Goal: Task Accomplishment & Management: Use online tool/utility

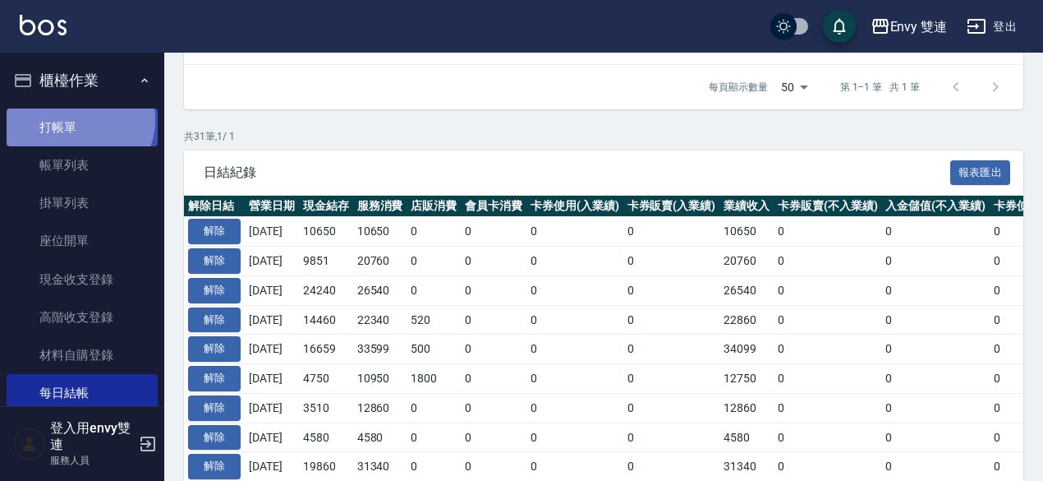
click at [78, 120] on link "打帳單" at bounding box center [82, 127] width 151 height 38
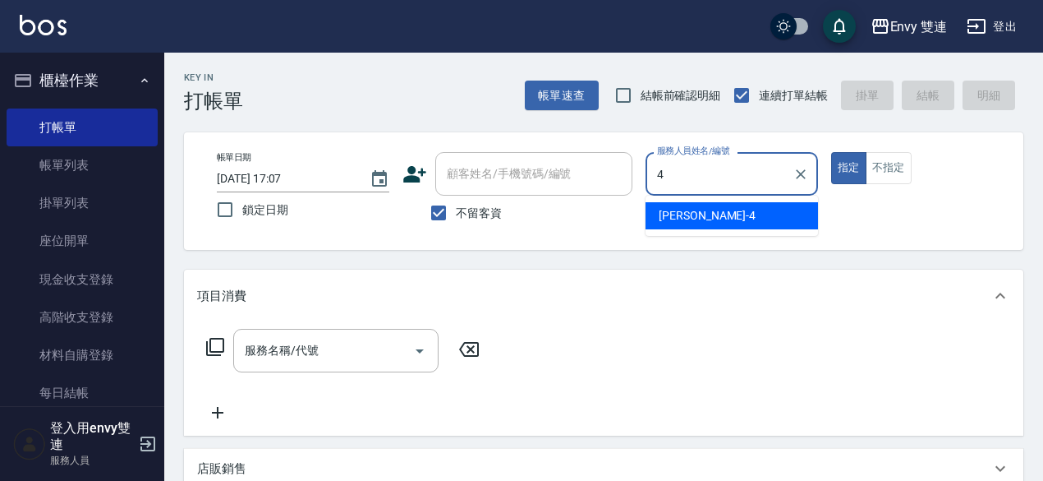
type input "[PERSON_NAME]-4"
type button "true"
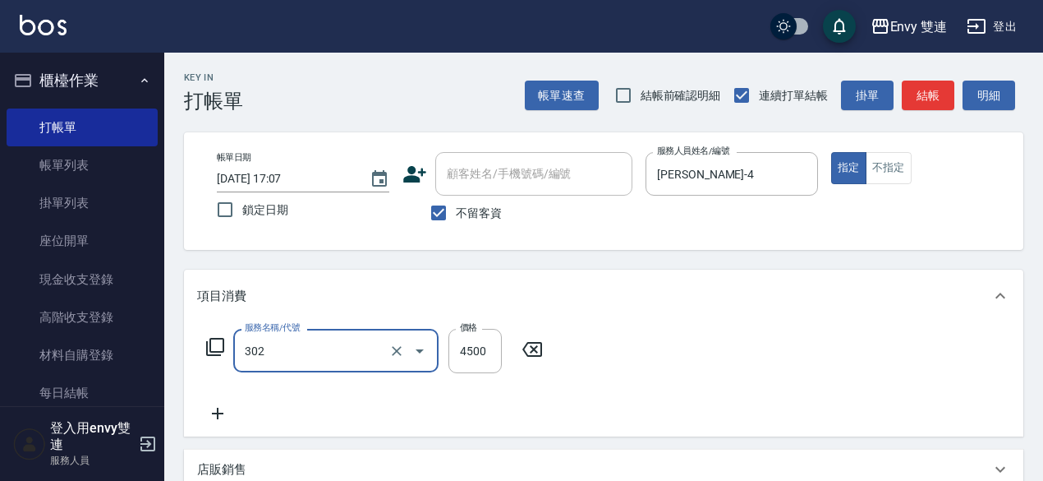
type input "水質感熱塑燙(302)"
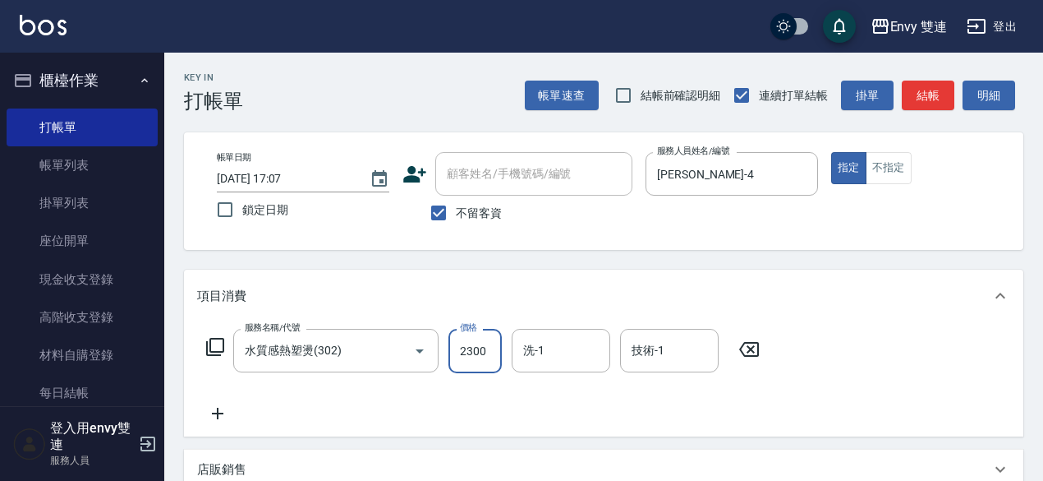
type input "2300"
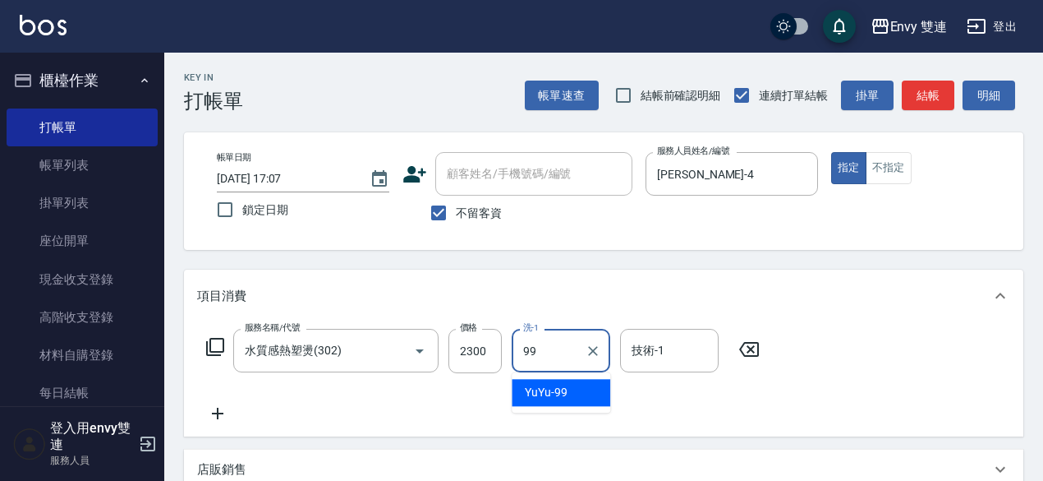
type input "YuYu-99"
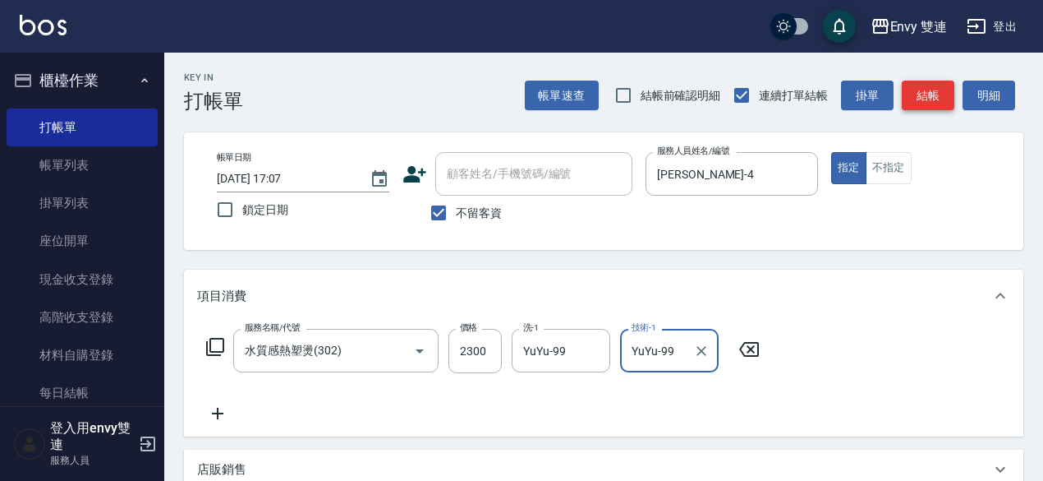
type input "YuYu-99"
click at [923, 103] on button "結帳" at bounding box center [928, 95] width 53 height 30
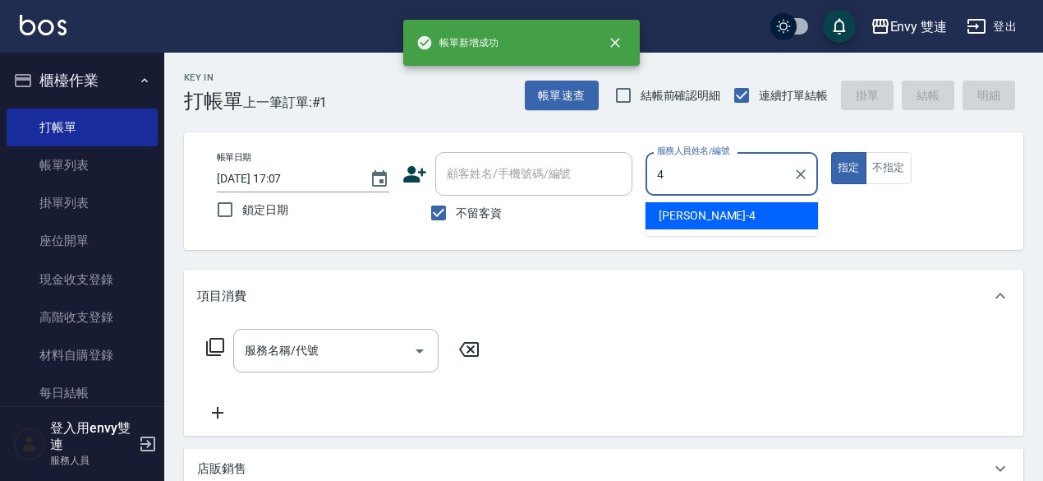
type input "[PERSON_NAME]-4"
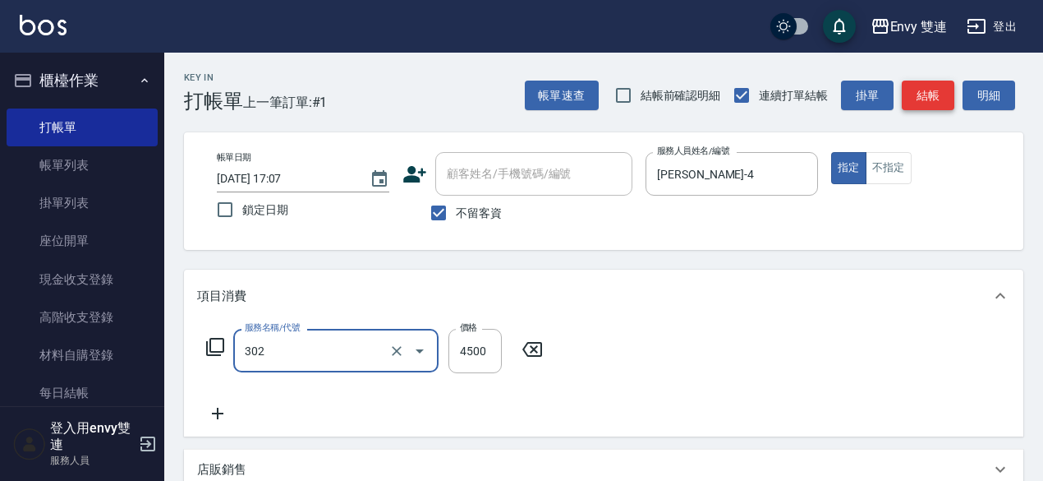
type input "水質感熱塑燙(302)"
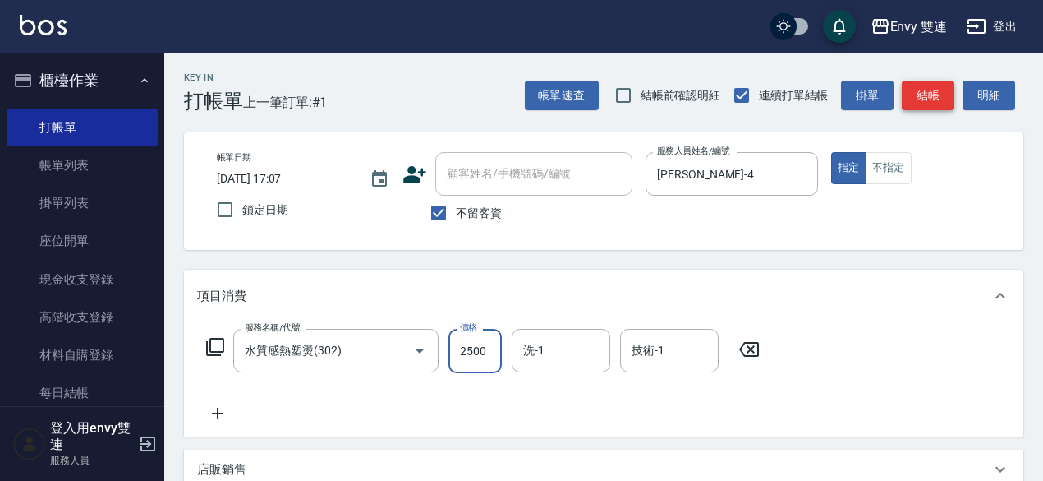
type input "2500"
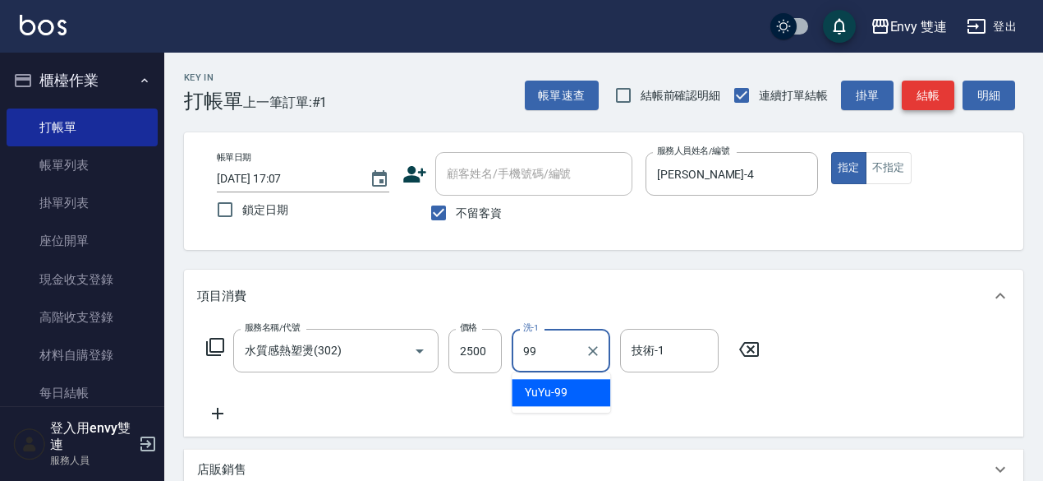
type input "YuYu-99"
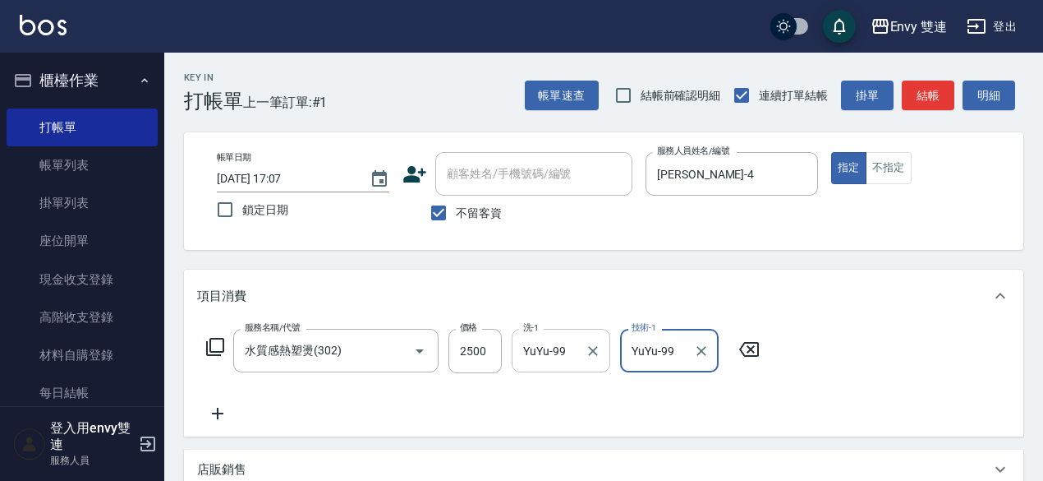
type input "YuYu-99"
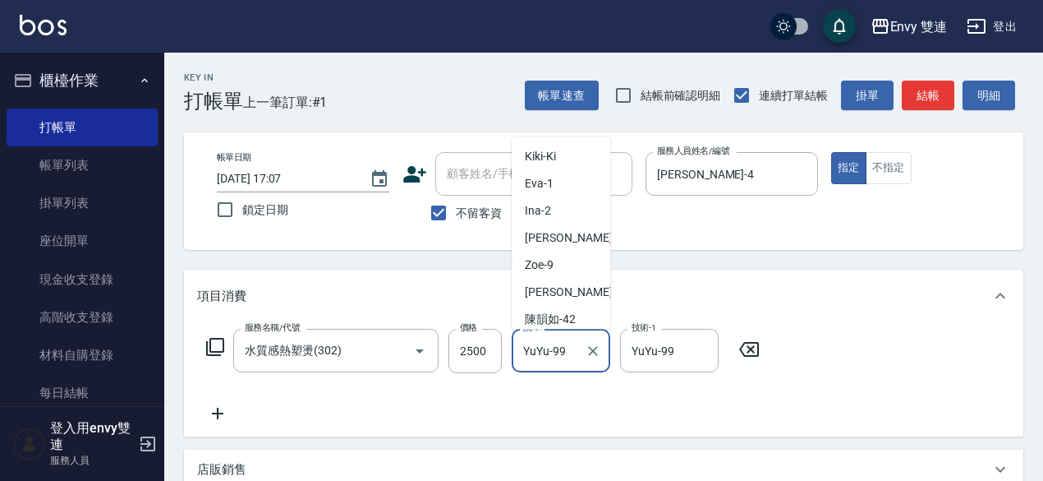
click at [575, 348] on input "YuYu-99" at bounding box center [548, 350] width 59 height 29
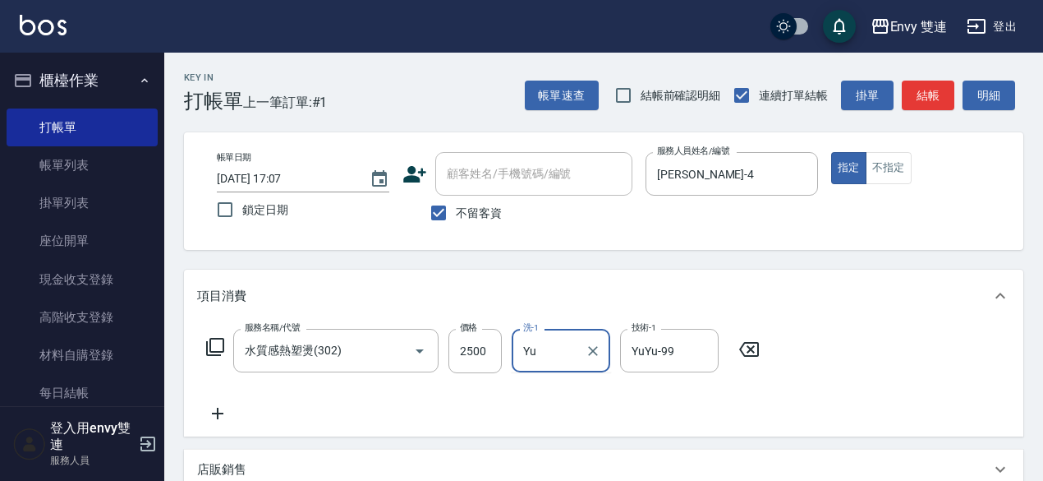
type input "Y"
type input "Lina-31"
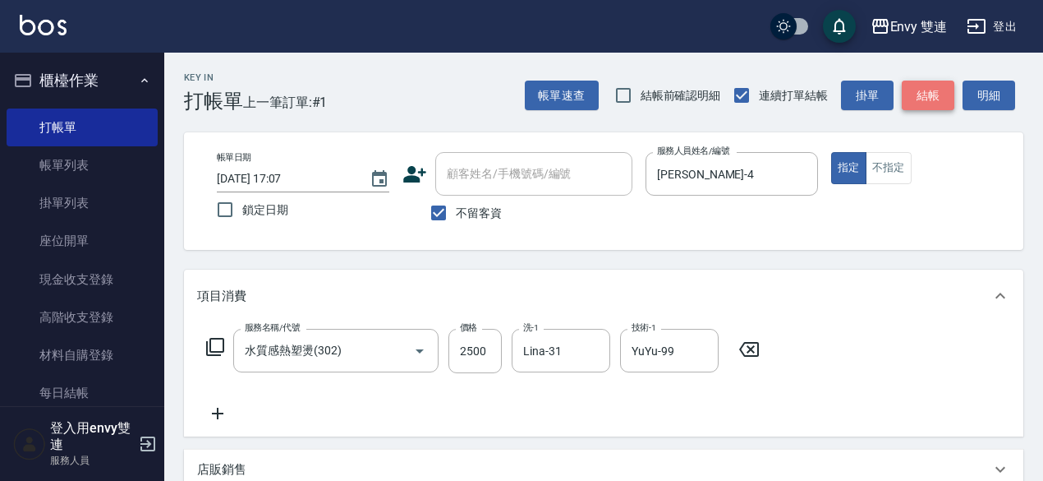
click at [923, 86] on button "結帳" at bounding box center [928, 95] width 53 height 30
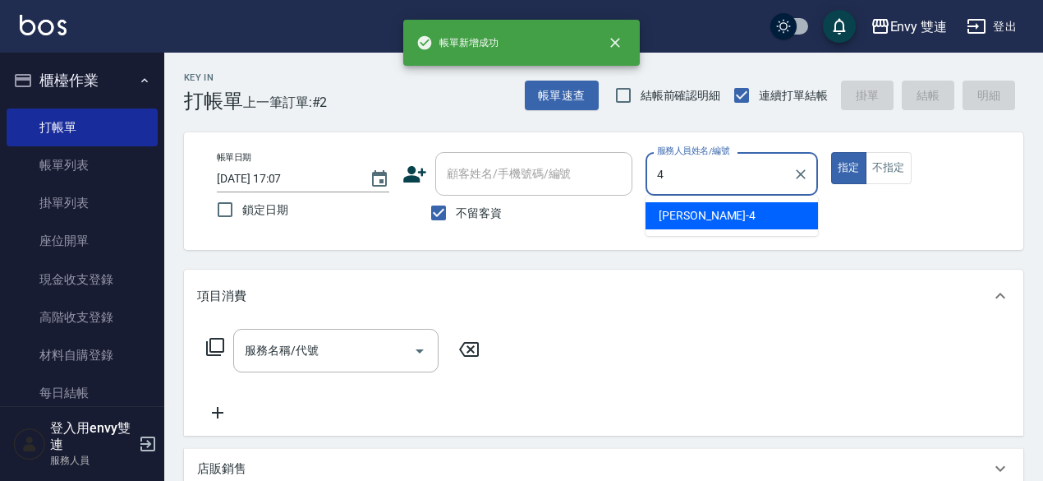
type input "[PERSON_NAME]-4"
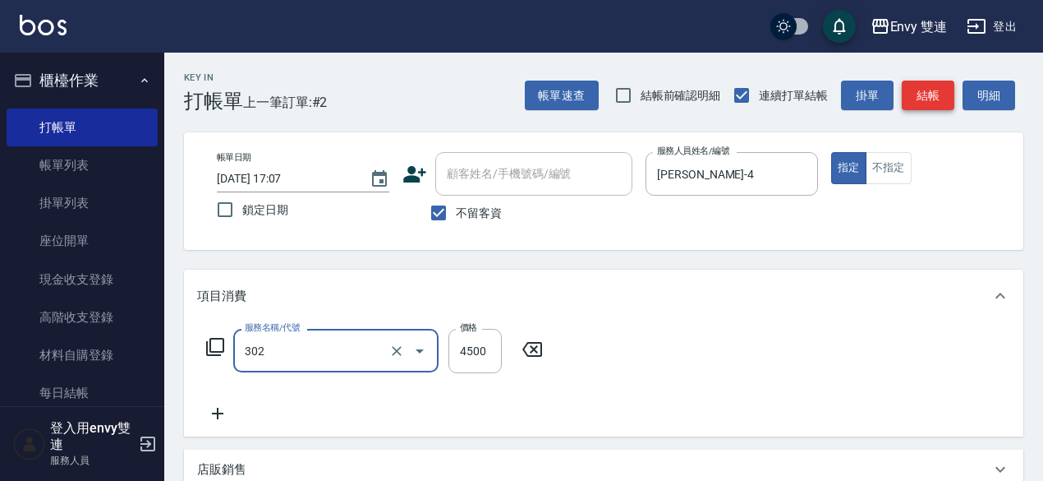
type input "水質感熱塑燙(302)"
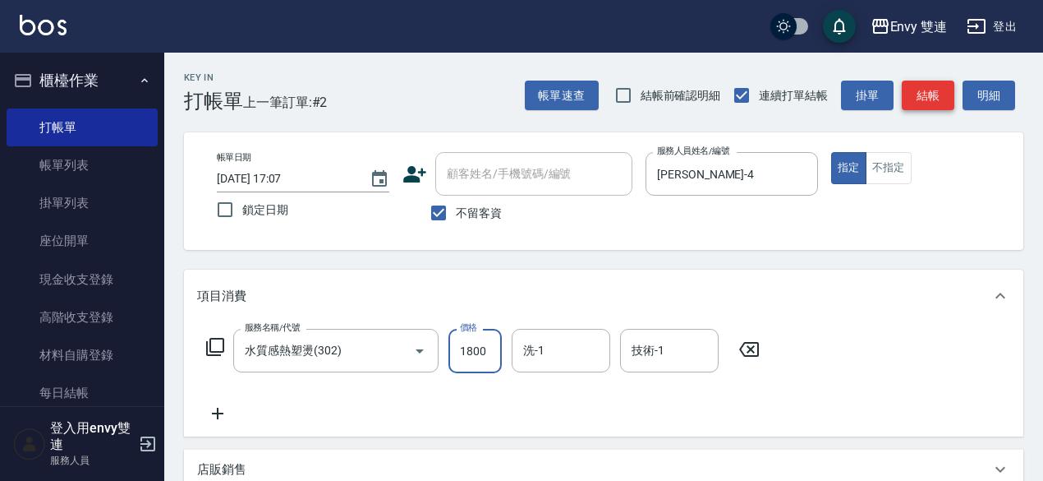
type input "1800"
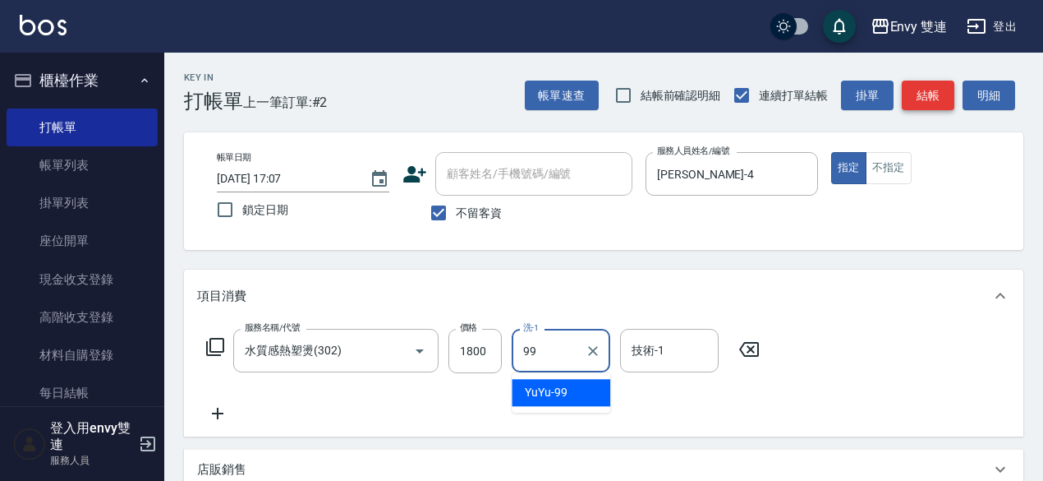
type input "YuYu-99"
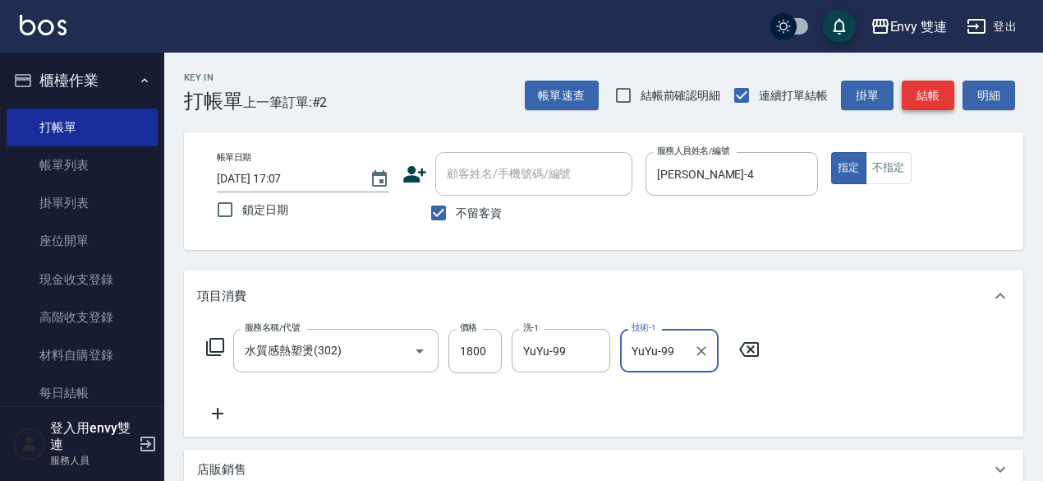
type input "YuYu-99"
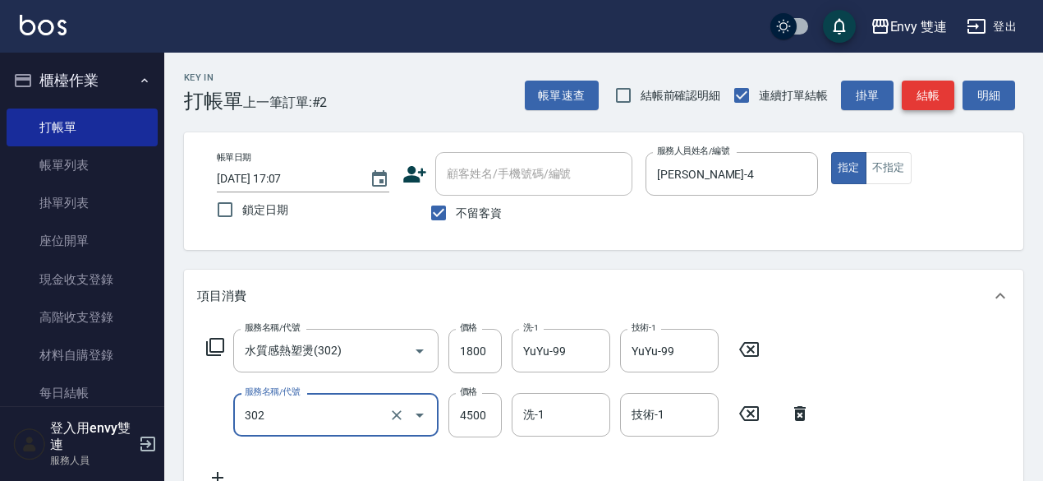
type input "水質感熱塑燙(302)"
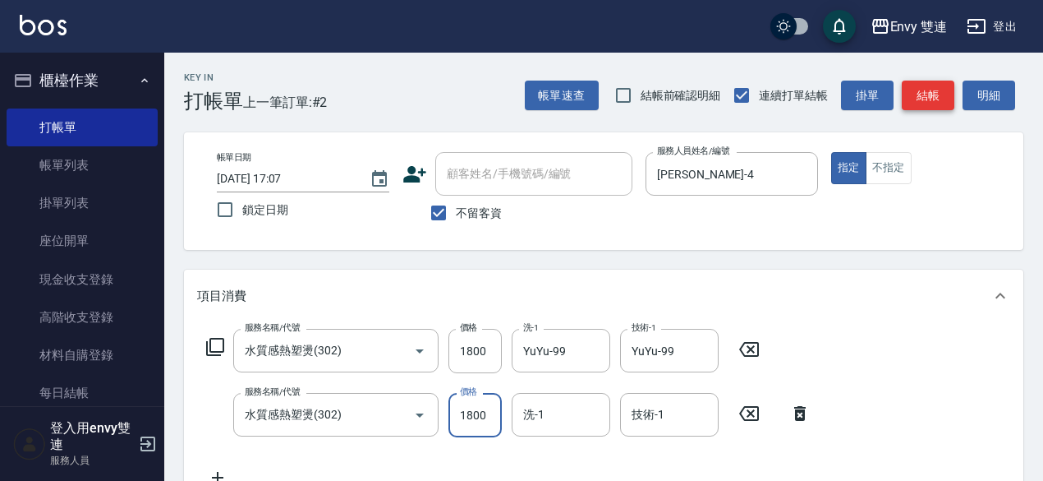
type input "1800"
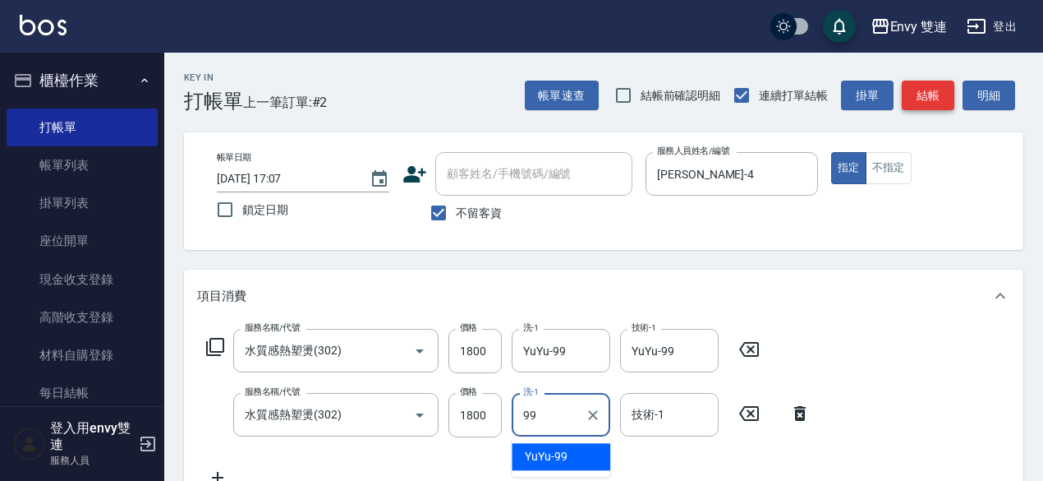
type input "YuYu-99"
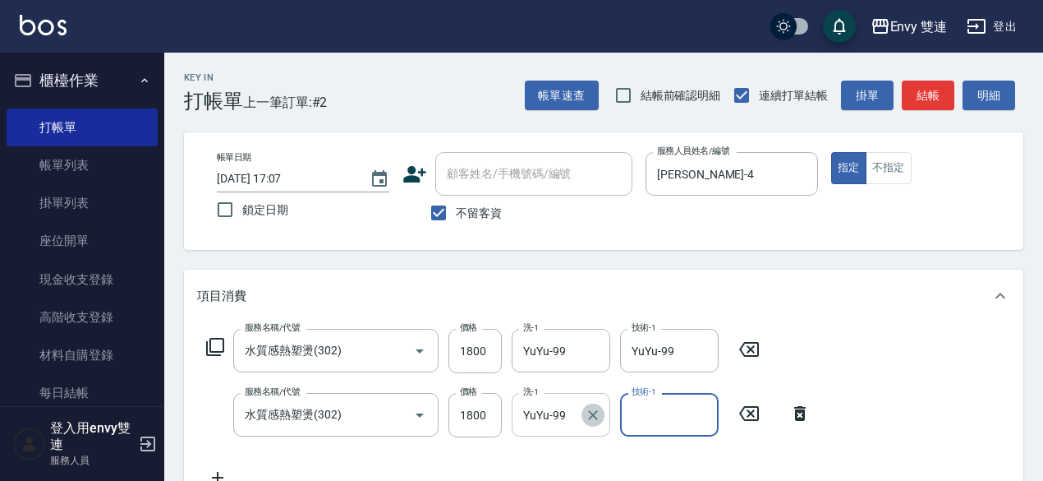
click at [595, 418] on icon "Clear" at bounding box center [593, 415] width 16 height 16
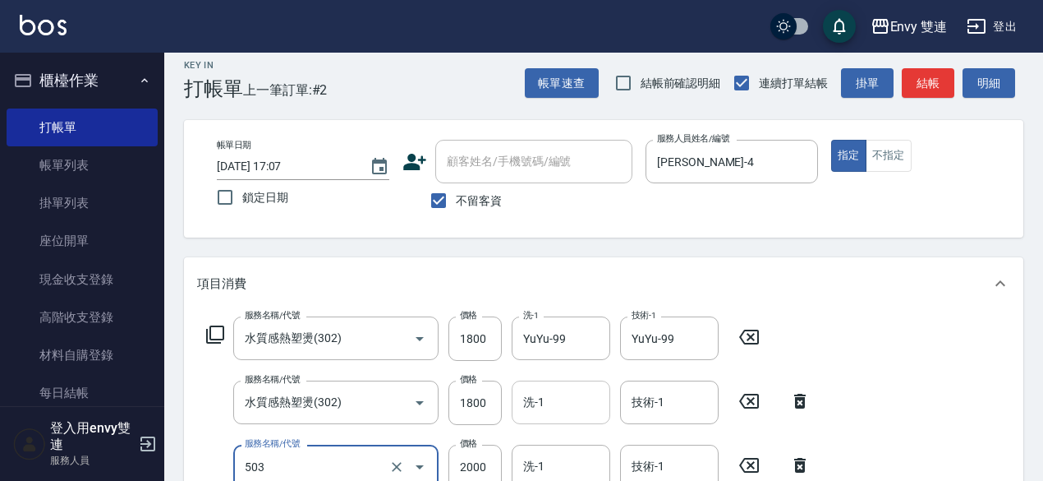
type input "日本結構二段式(503)"
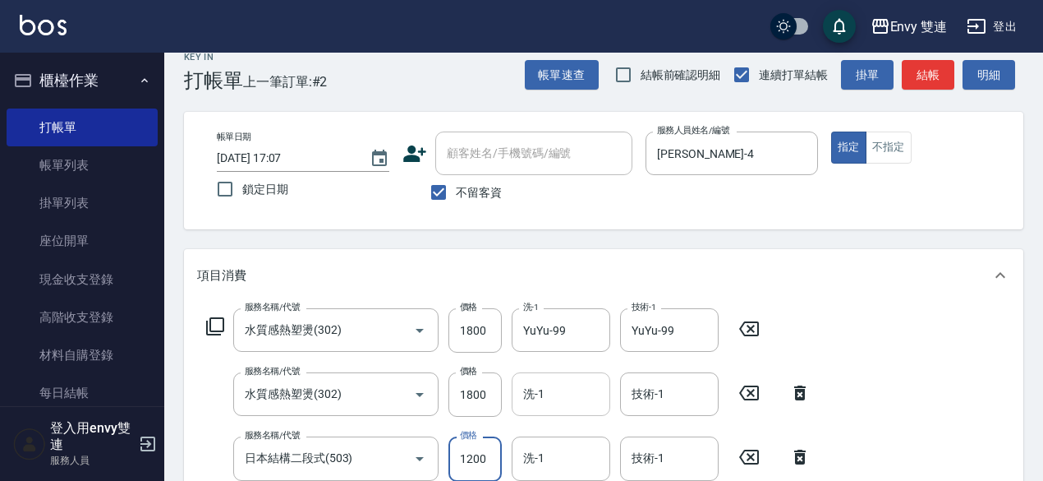
type input "1200"
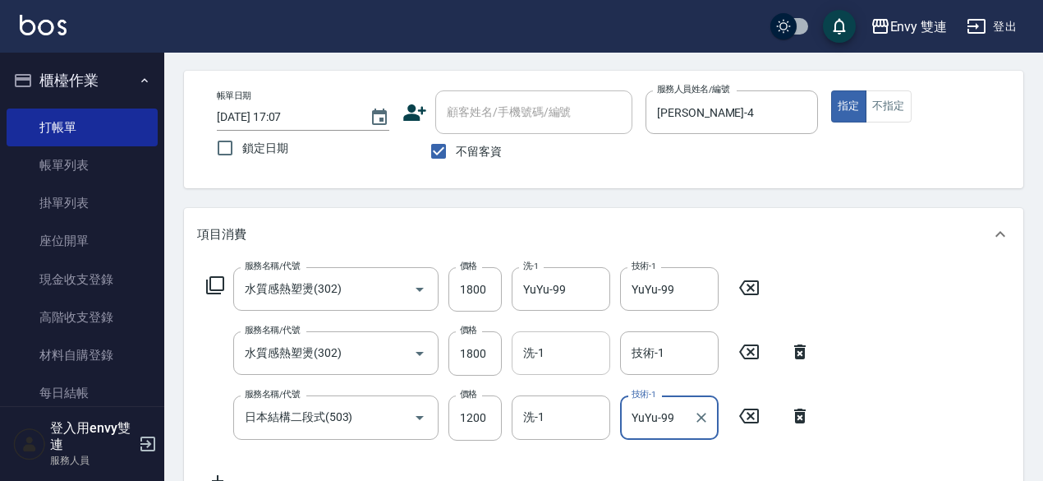
scroll to position [0, 0]
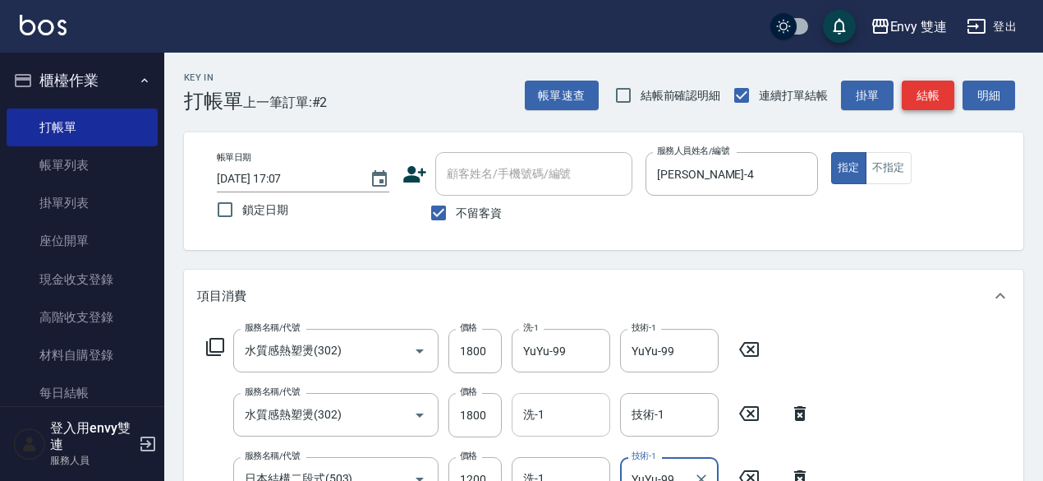
type input "YuYu-99"
click at [949, 91] on button "結帳" at bounding box center [928, 95] width 53 height 30
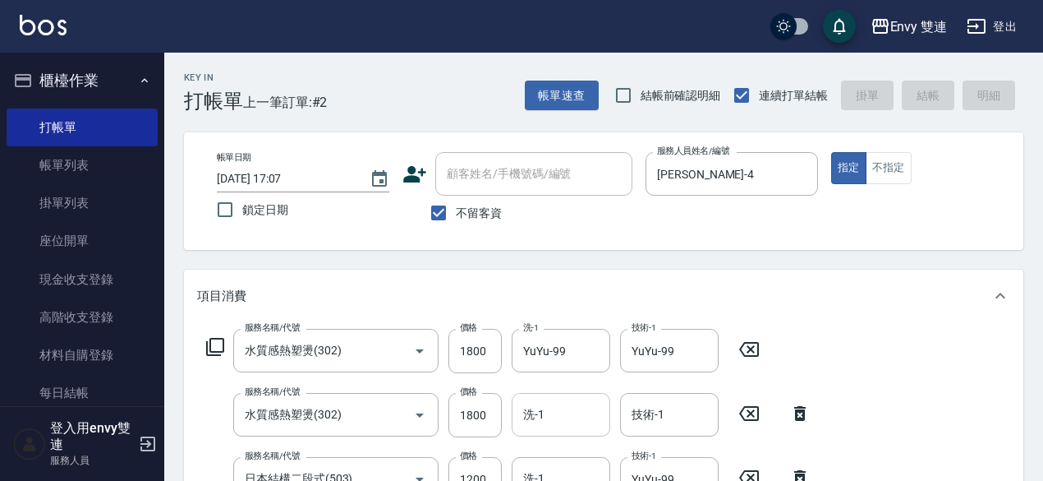
type input "[DATE] 17:08"
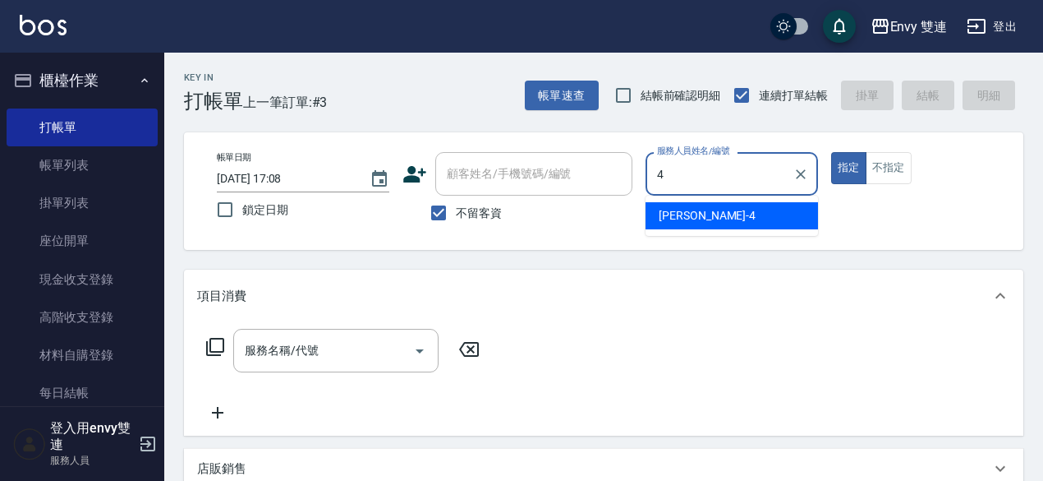
type input "[PERSON_NAME]-4"
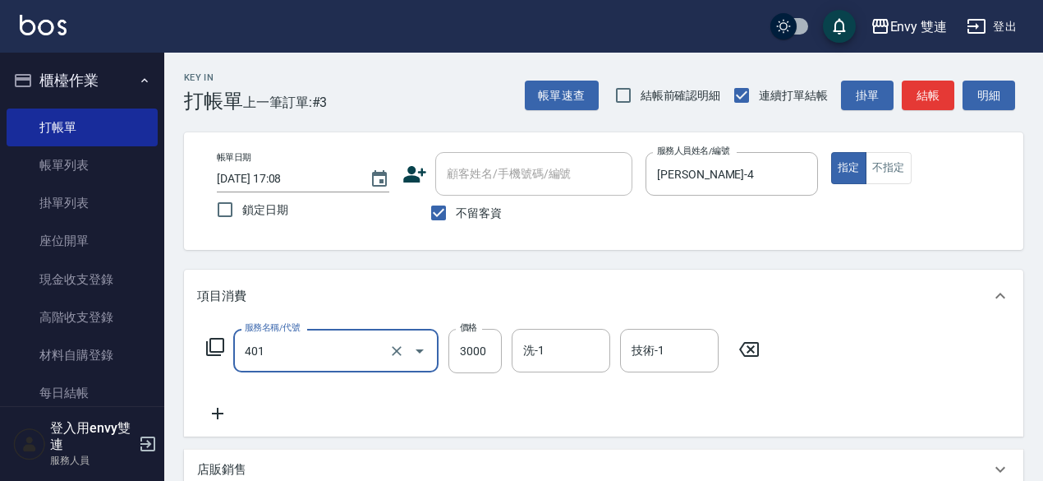
type input "染髮(401)"
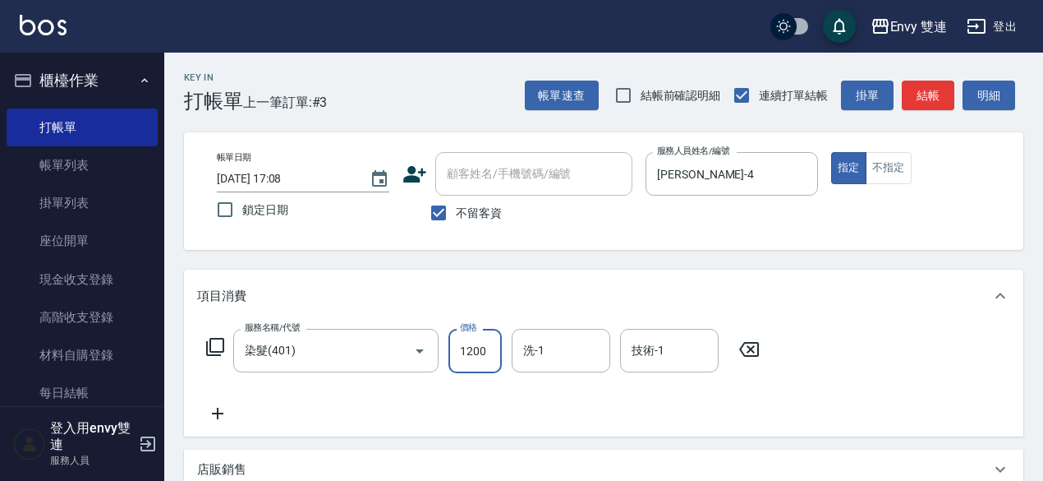
type input "1200"
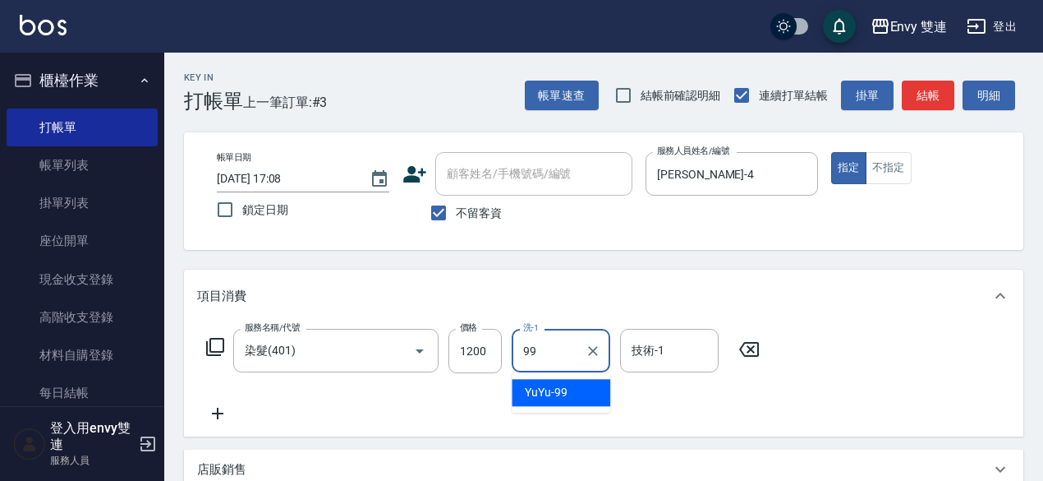
type input "YuYu-99"
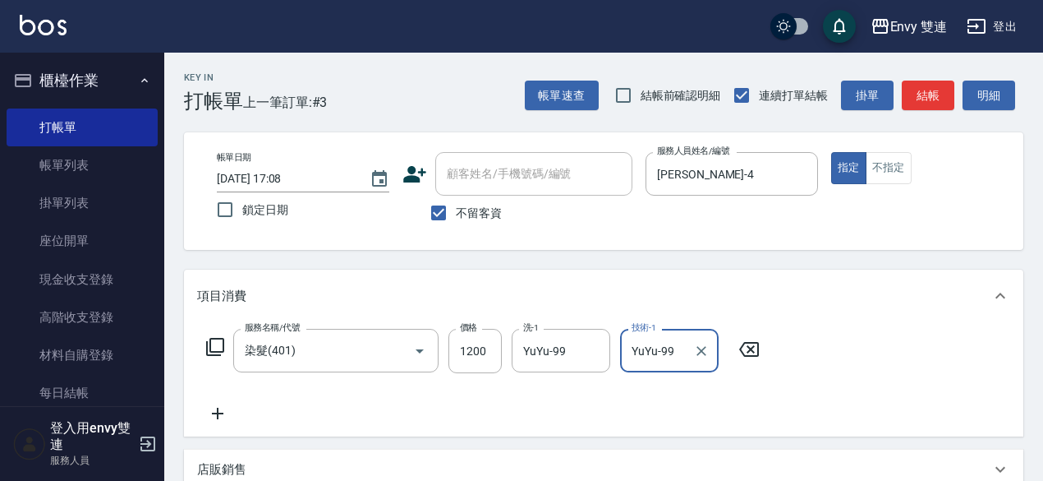
type input "YuYu-99"
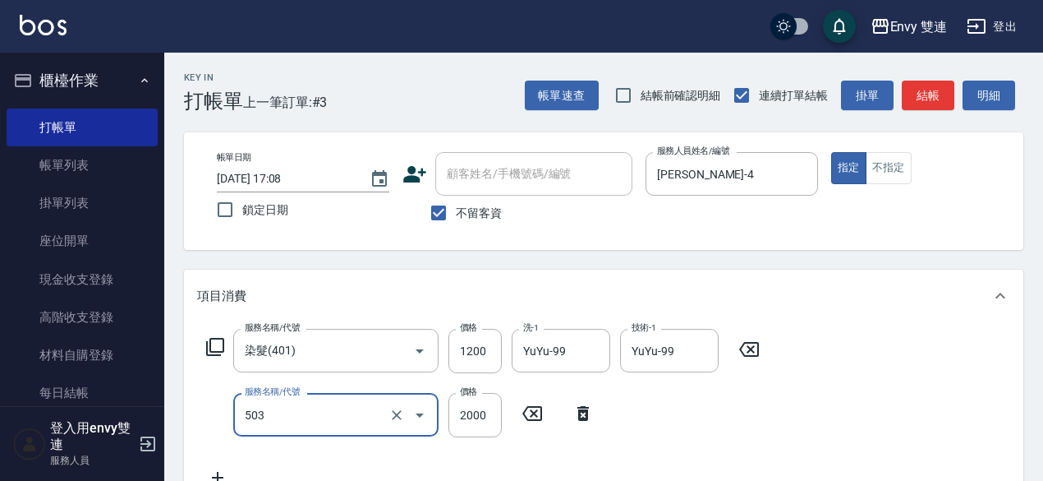
type input "日本結構二段式(503)"
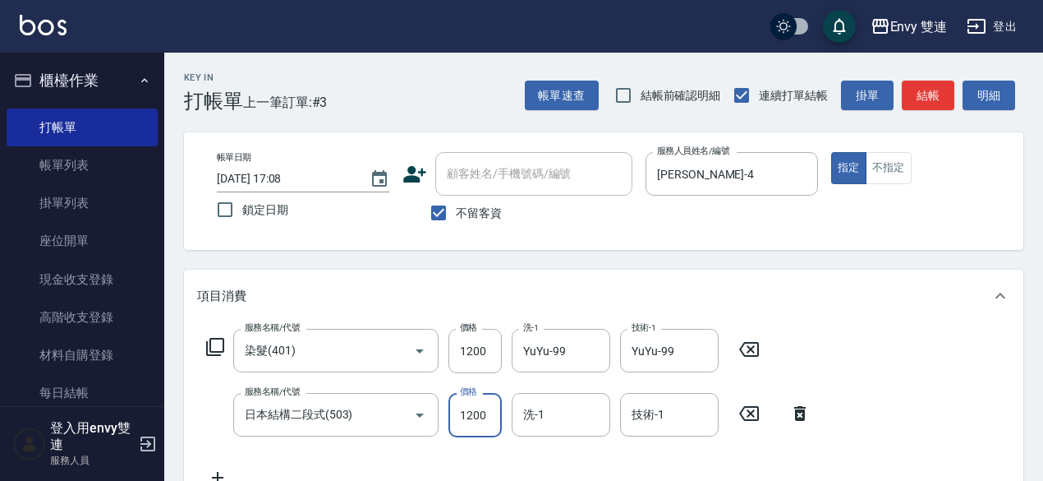
click at [489, 414] on input "1200" at bounding box center [474, 415] width 53 height 44
type input "1000"
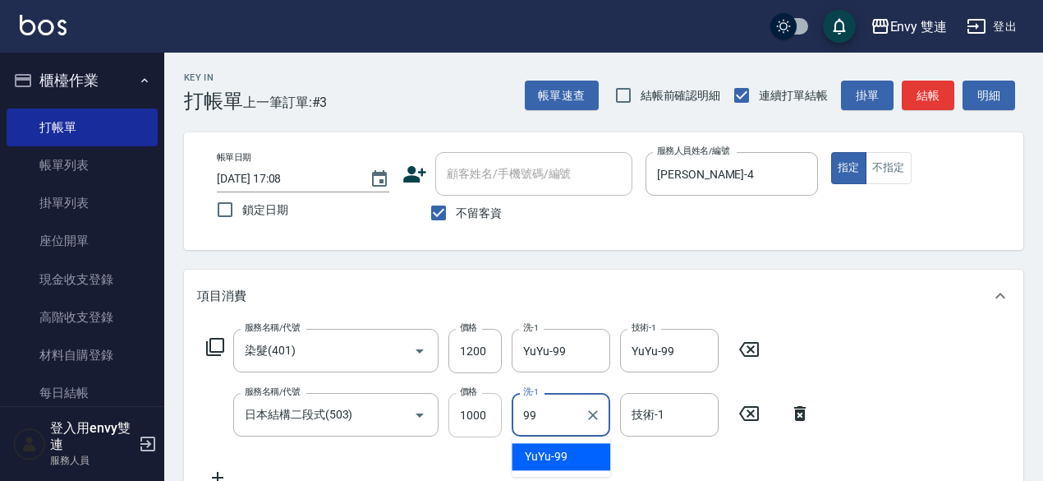
type input "YuYu-99"
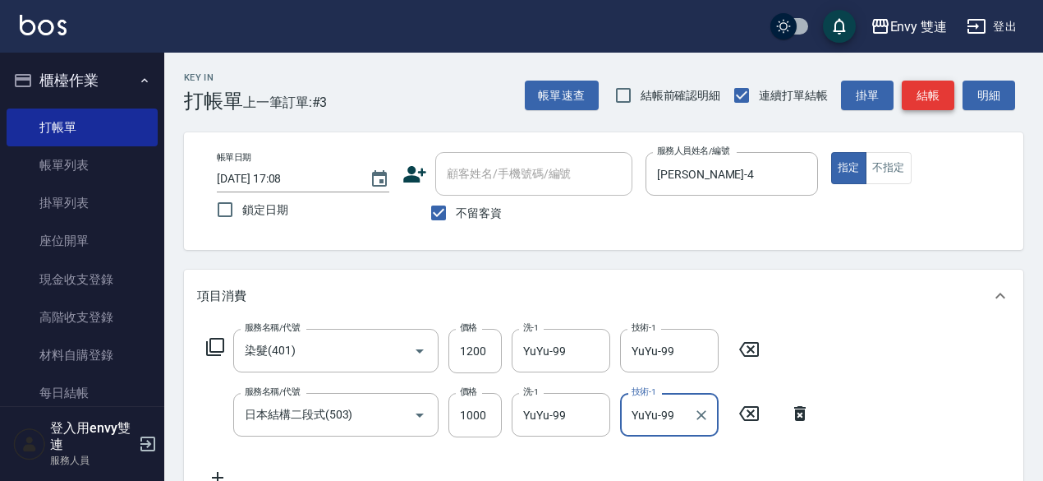
type input "YuYu-99"
click at [915, 96] on button "結帳" at bounding box center [928, 95] width 53 height 30
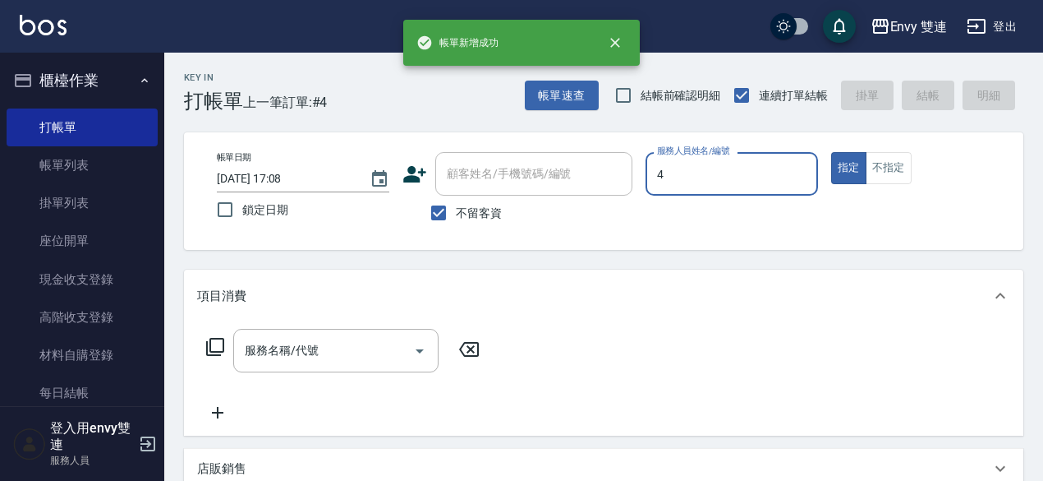
type input "[PERSON_NAME]-4"
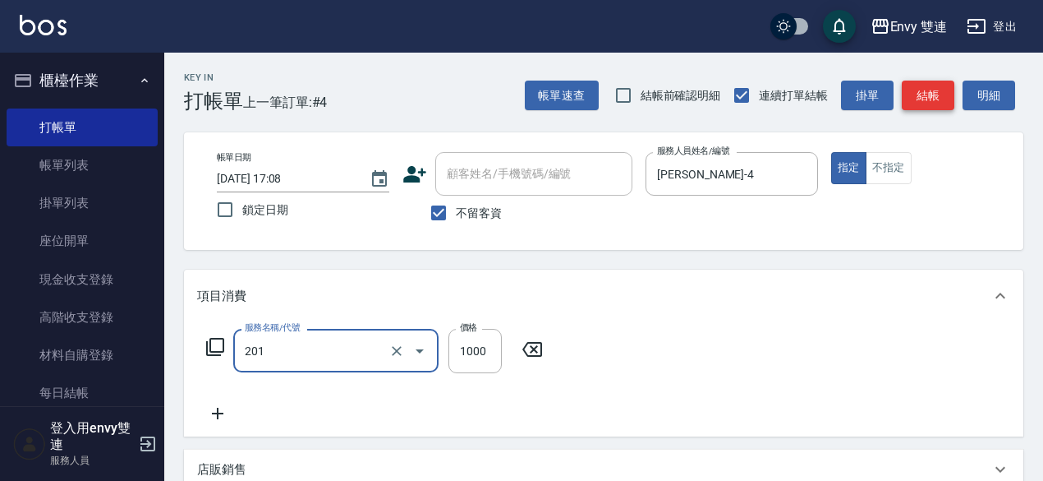
type input "剪髮(201)"
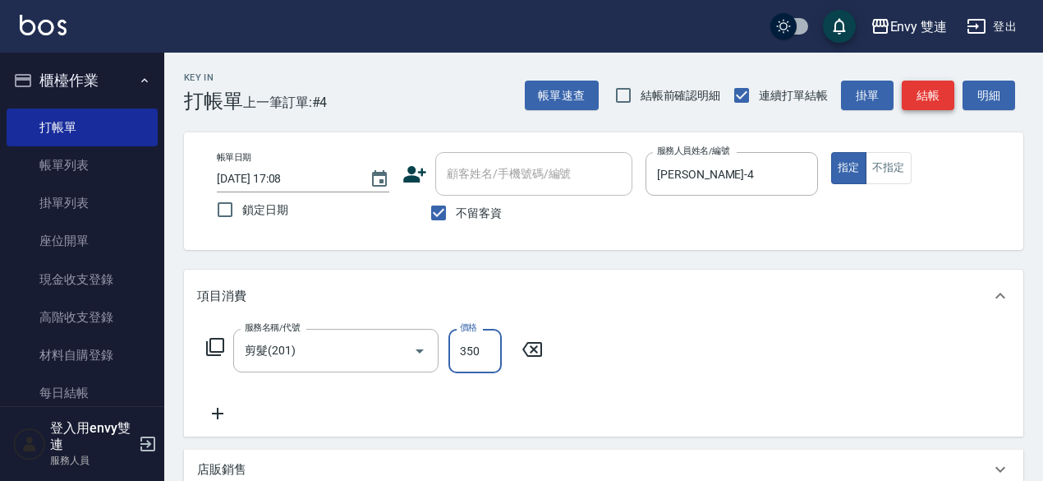
type input "350"
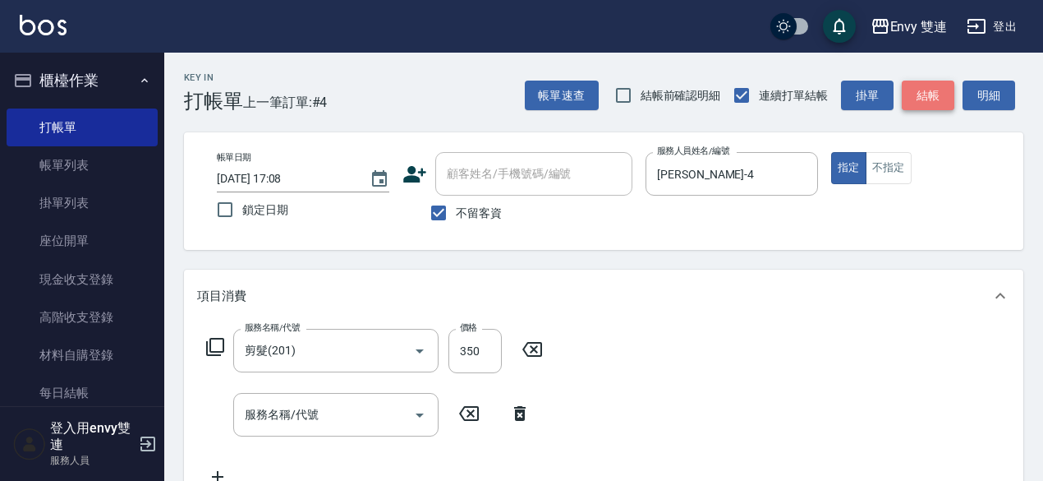
click at [930, 90] on button "結帳" at bounding box center [928, 95] width 53 height 30
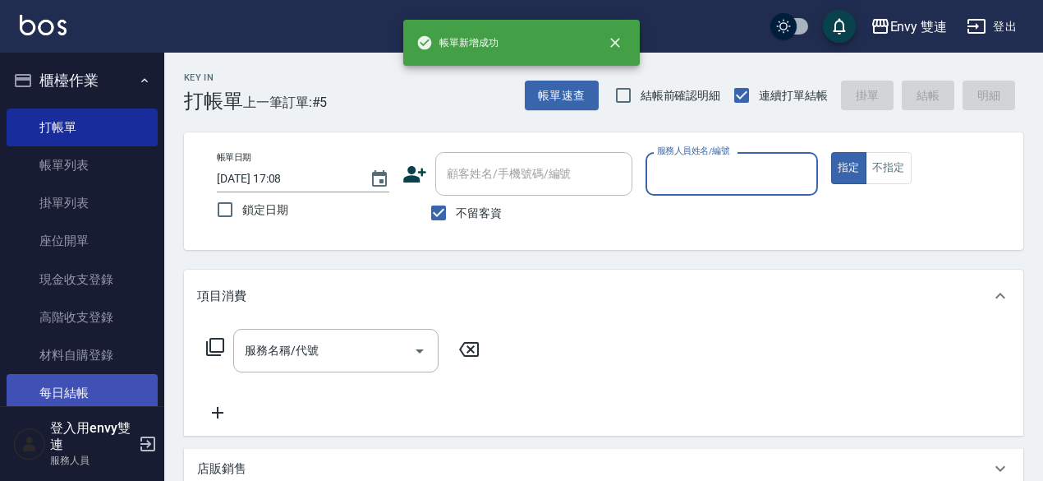
click at [59, 397] on link "每日結帳" at bounding box center [82, 393] width 151 height 38
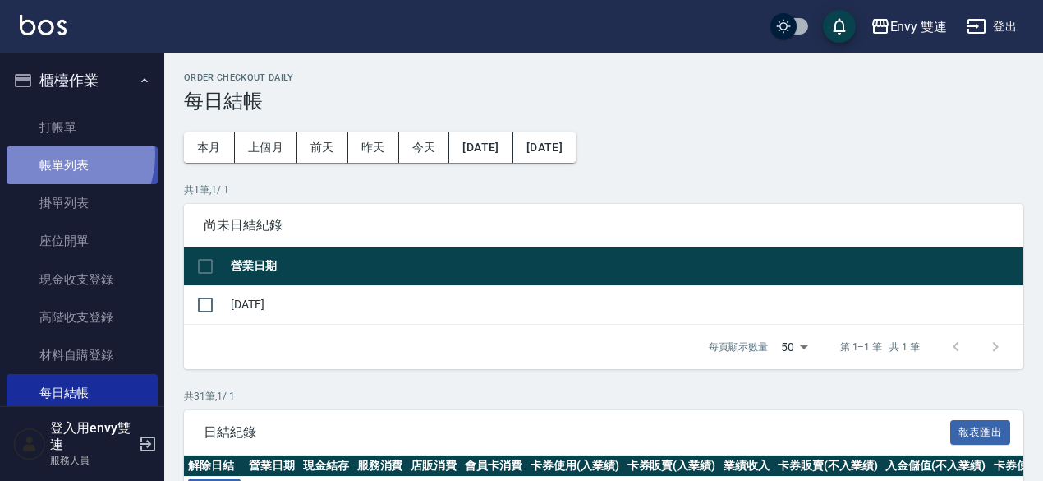
click at [61, 155] on link "帳單列表" at bounding box center [82, 165] width 151 height 38
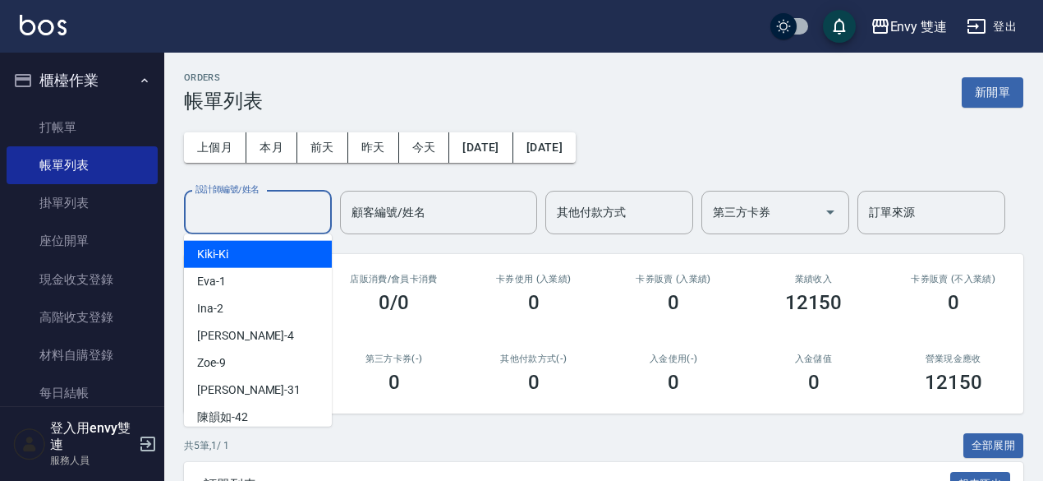
click at [272, 222] on input "設計師編號/姓名" at bounding box center [257, 212] width 133 height 29
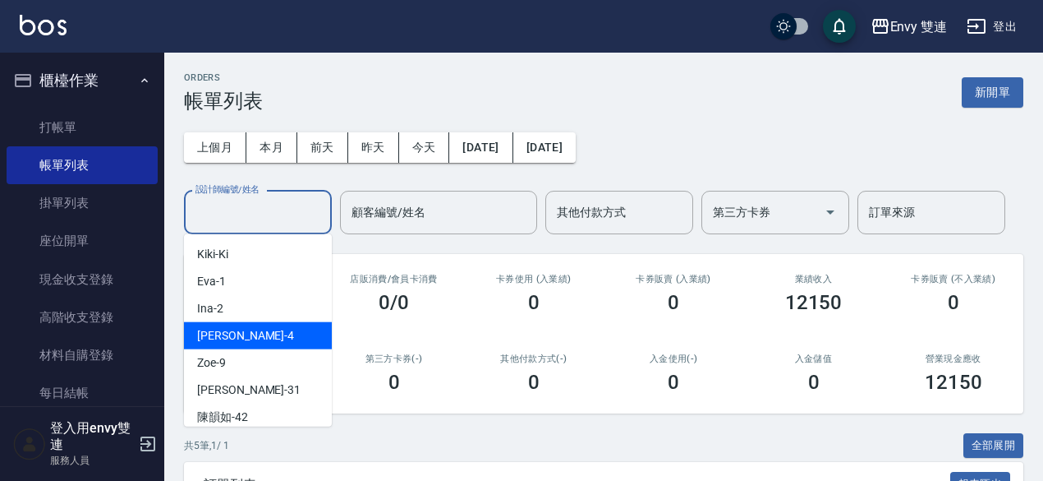
click at [283, 332] on div "[PERSON_NAME] -4" at bounding box center [258, 335] width 148 height 27
type input "[PERSON_NAME]-4"
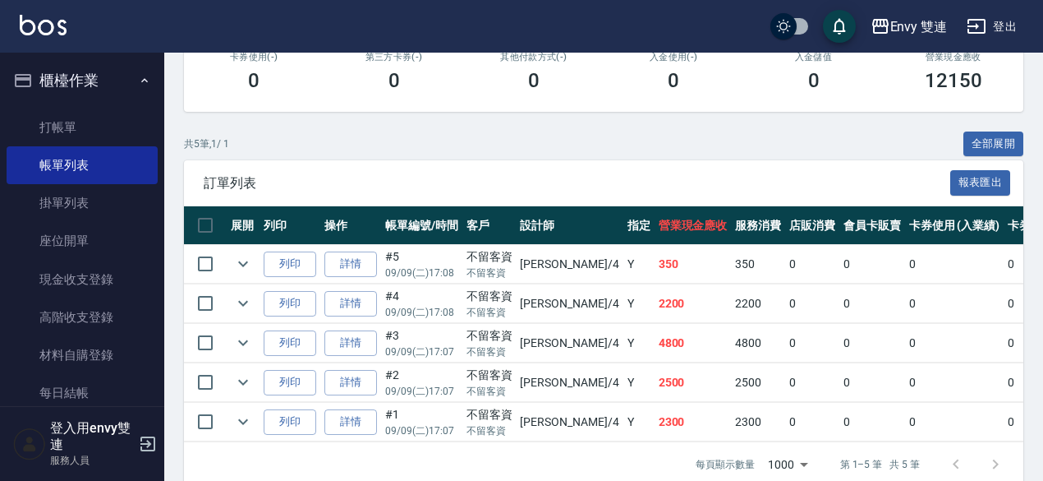
scroll to position [336, 0]
